Goal: Task Accomplishment & Management: Use online tool/utility

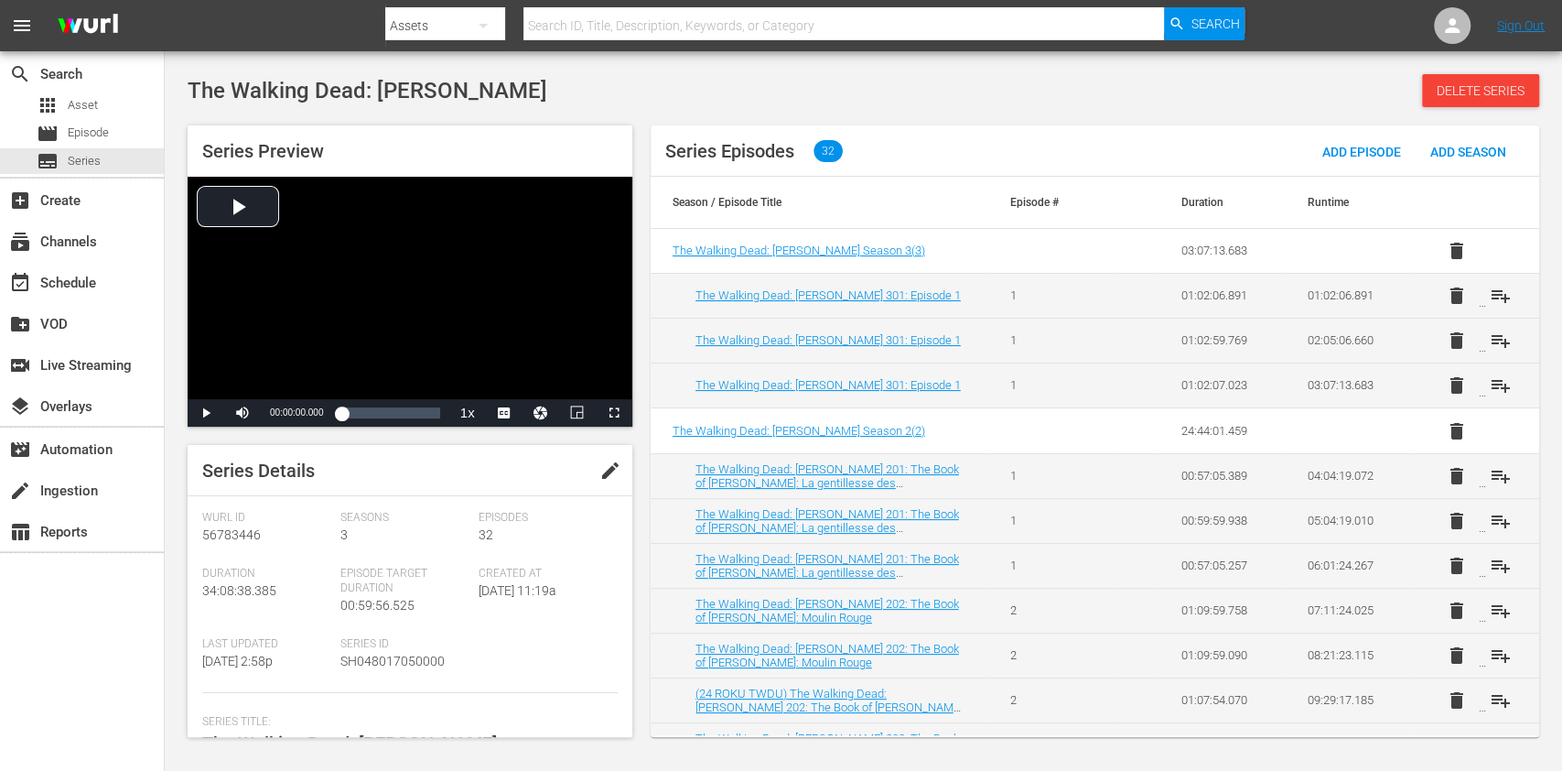
scroll to position [285, 0]
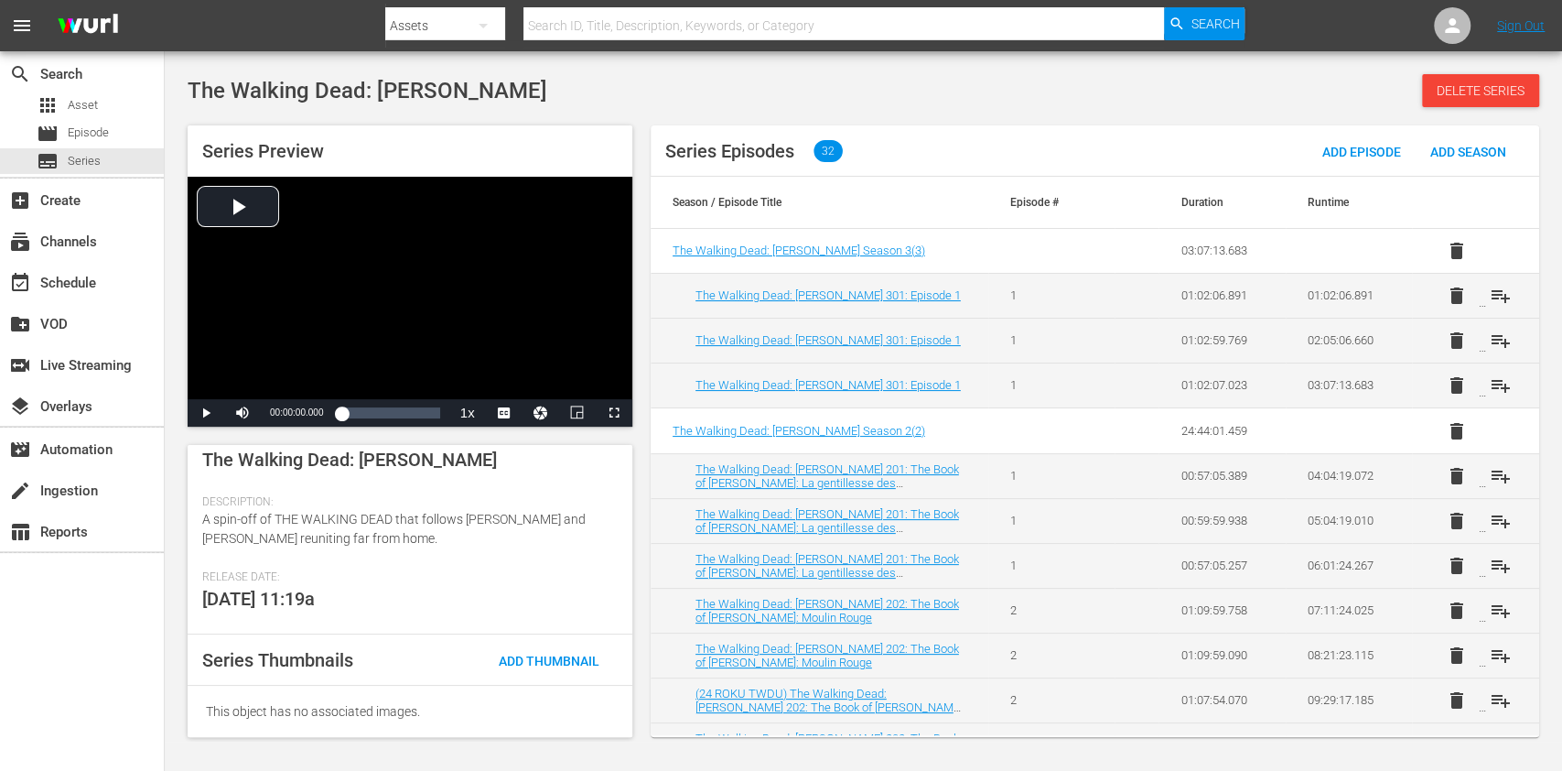
click at [113, 691] on div "search Search apps Asset movie Episode subtitles Series add_box Create subscrip…" at bounding box center [82, 436] width 165 height 771
click at [594, 5] on div at bounding box center [814, 6] width 859 height 4
click at [63, 157] on div "subtitles Series" at bounding box center [69, 161] width 64 height 26
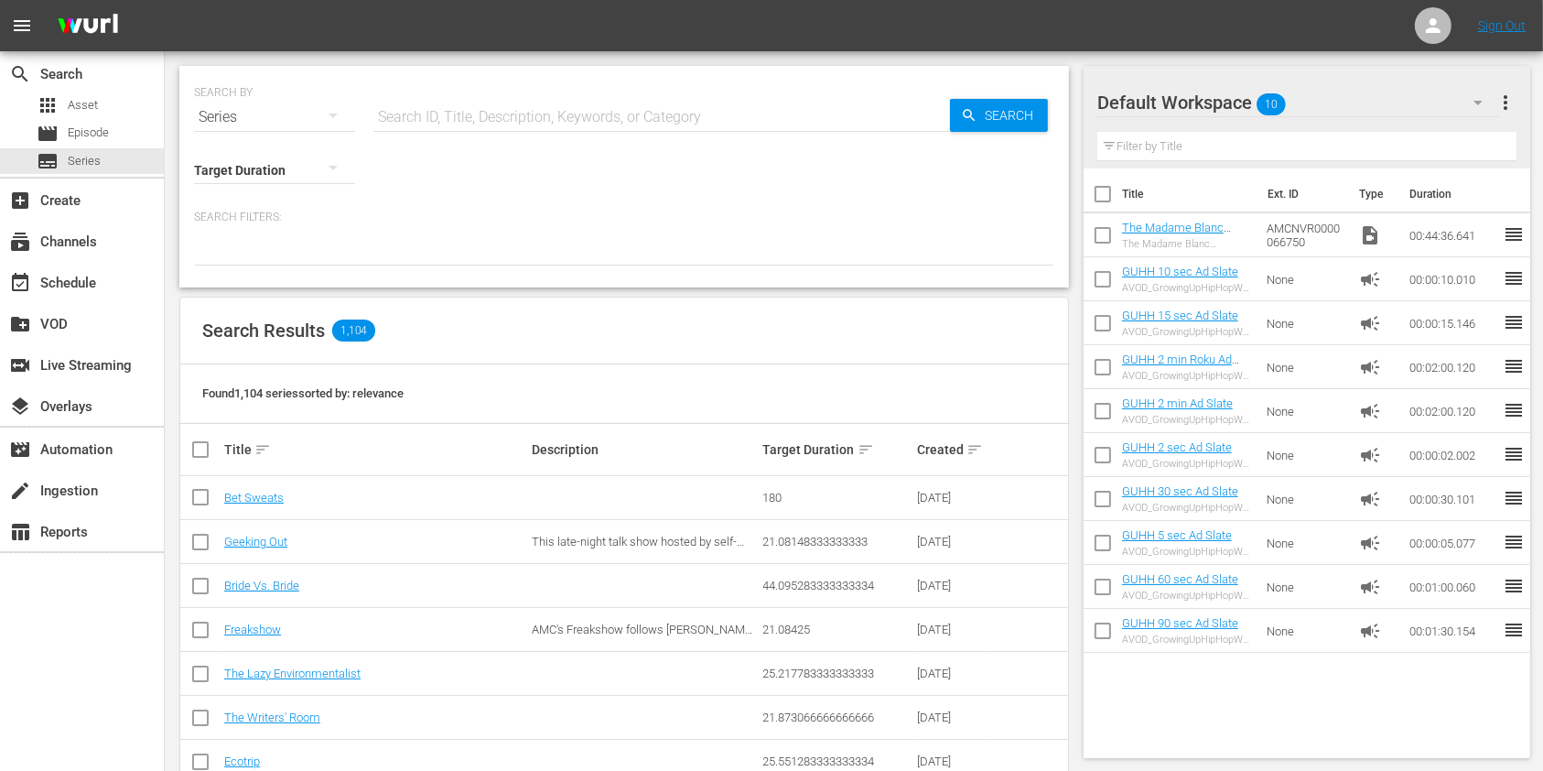
click at [436, 121] on input "text" at bounding box center [661, 117] width 577 height 44
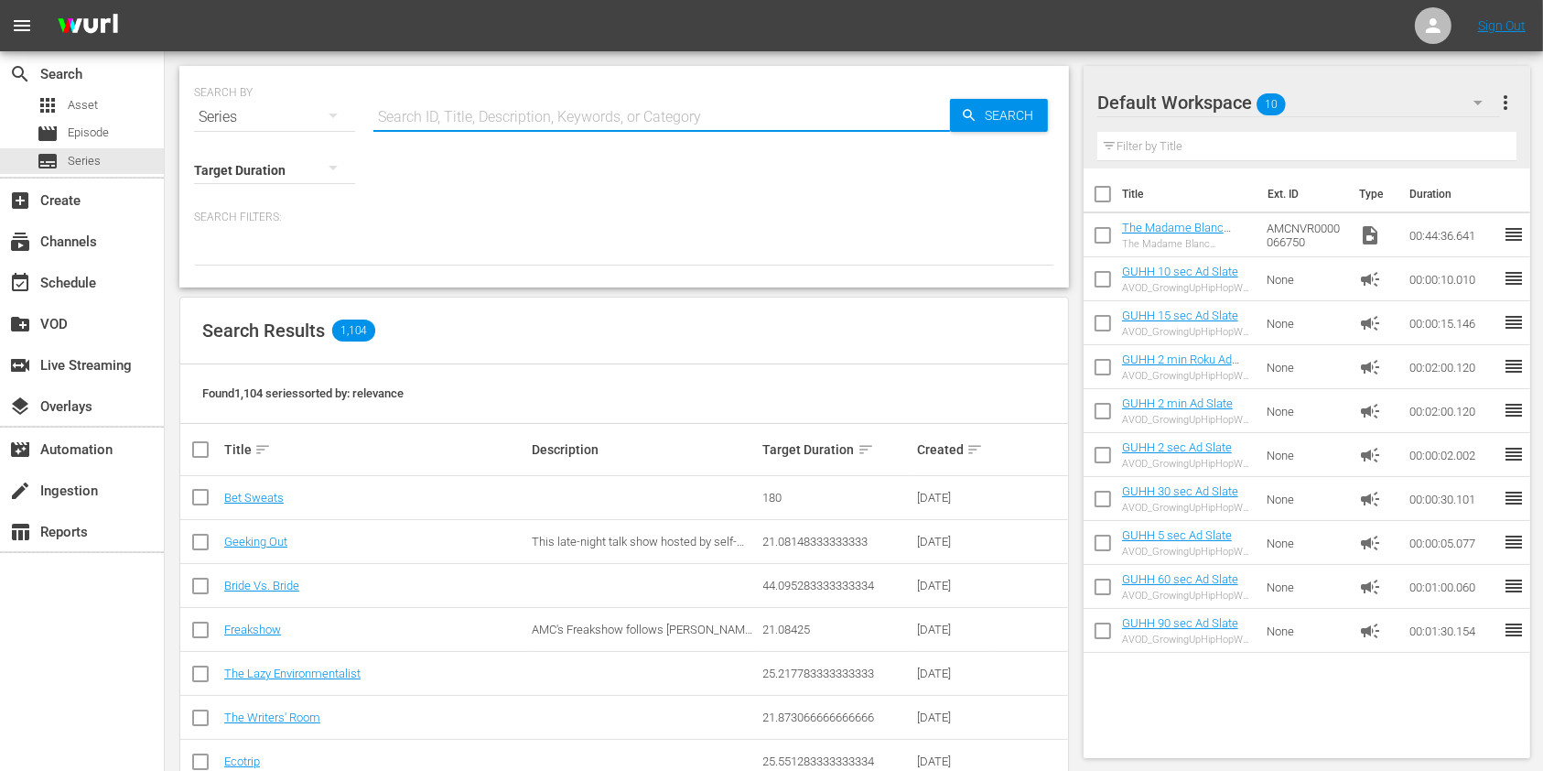
paste input "56773754"
type input "56773754"
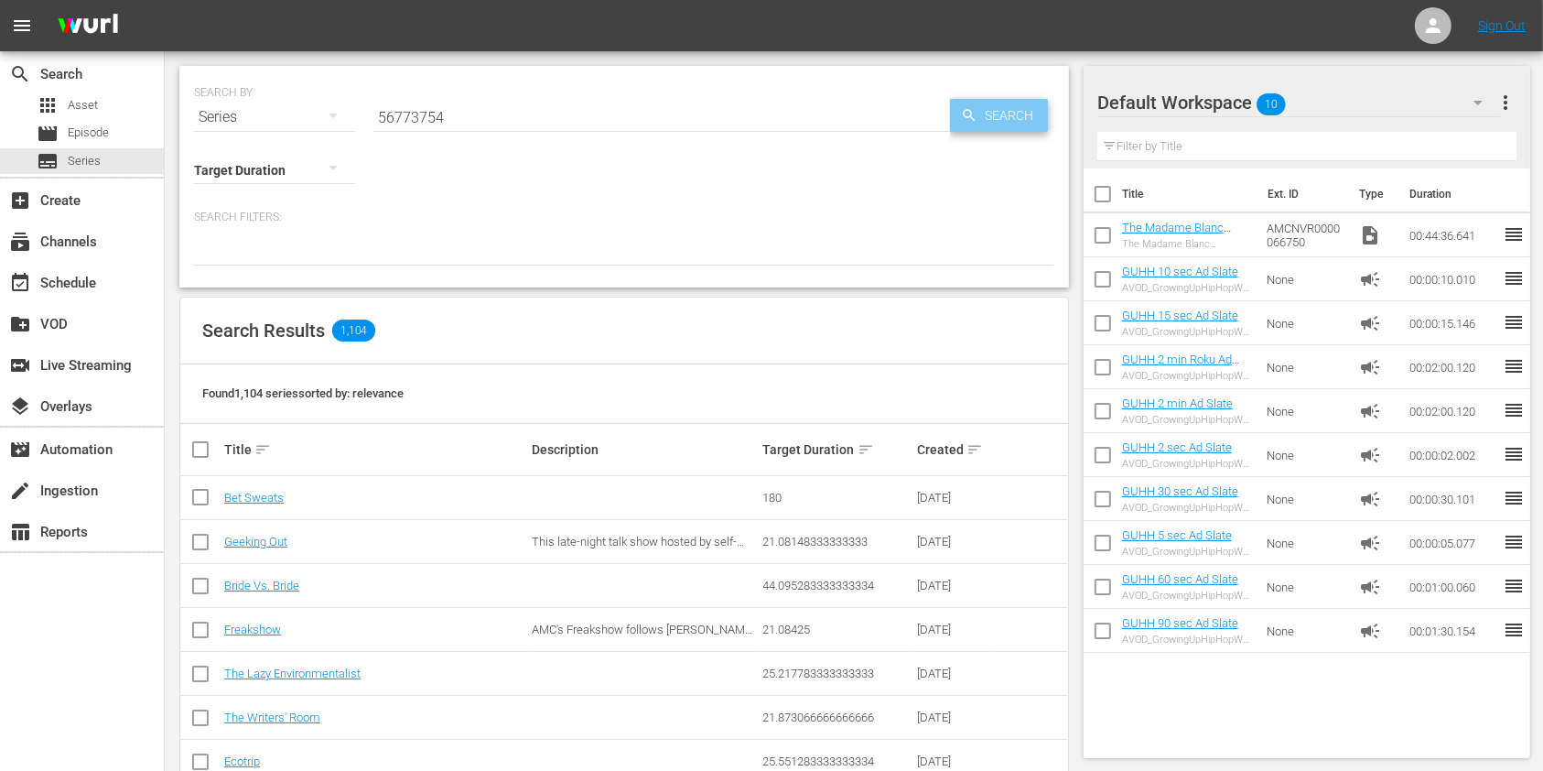
click at [998, 106] on span "Search" at bounding box center [1013, 115] width 70 height 33
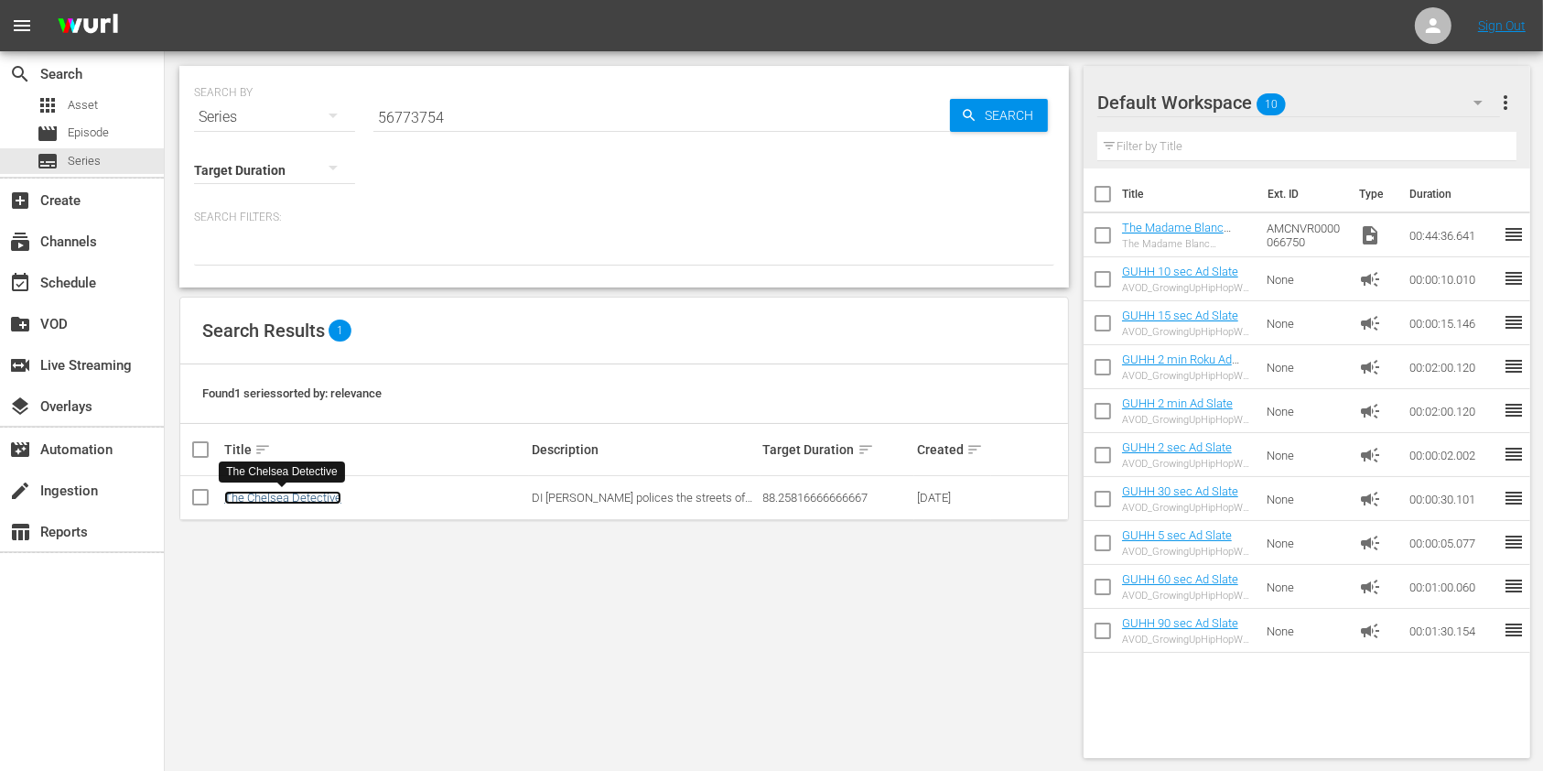
click at [319, 491] on link "The Chelsea Detective" at bounding box center [282, 498] width 117 height 14
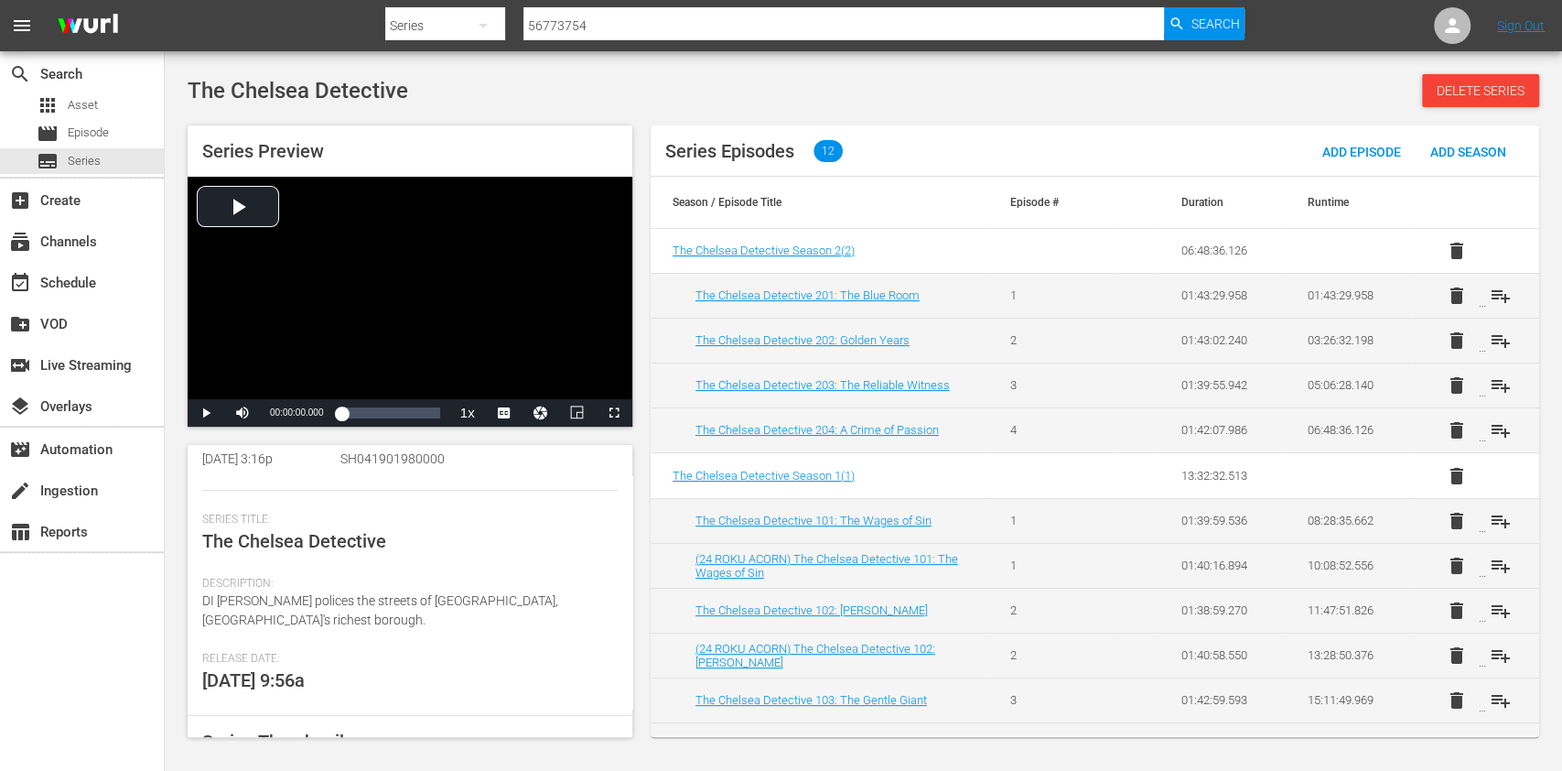
scroll to position [265, 0]
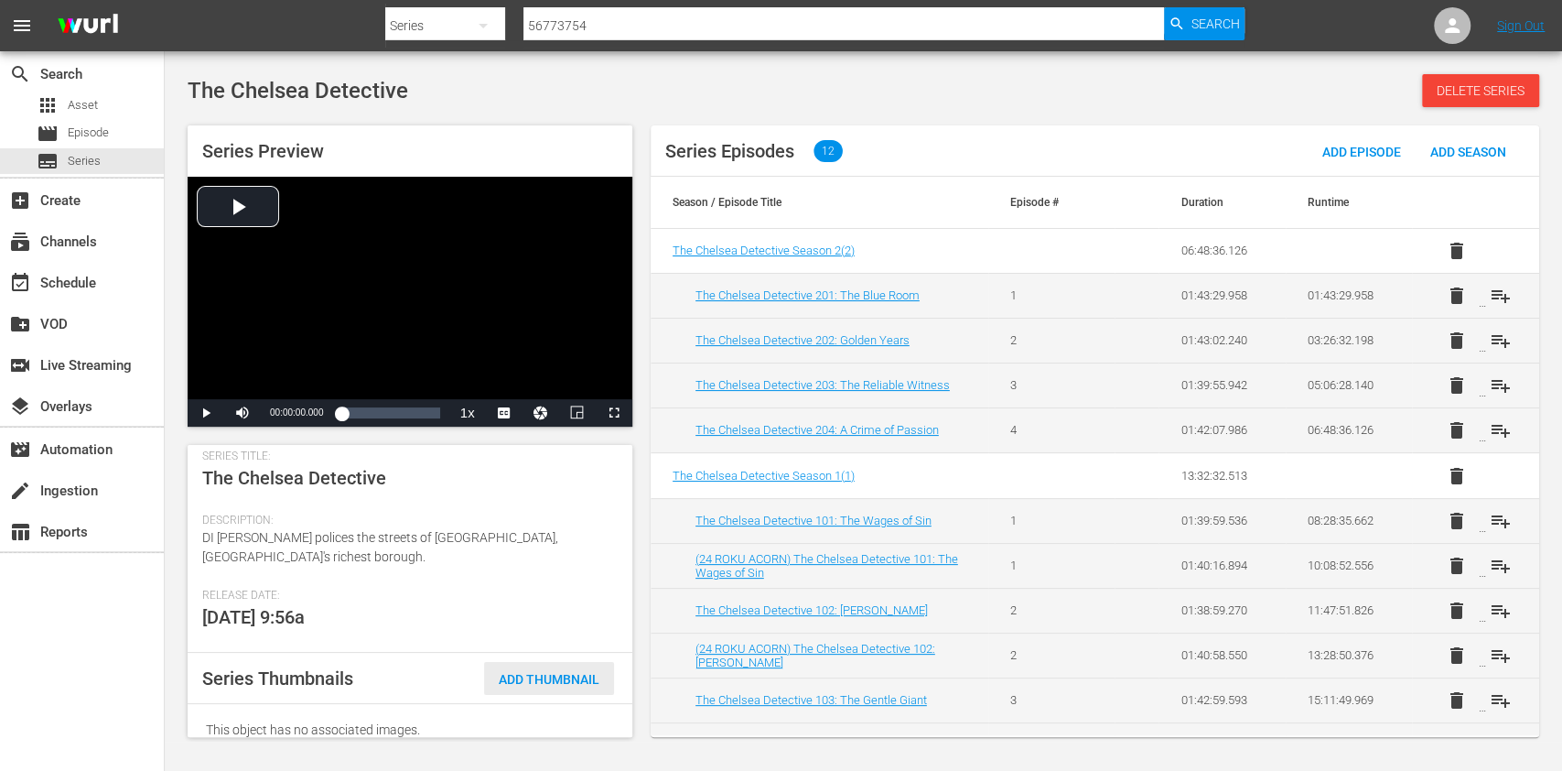
click at [500, 672] on span "Add Thumbnail" at bounding box center [549, 679] width 130 height 15
